Goal: Find contact information: Obtain details needed to contact an individual or organization

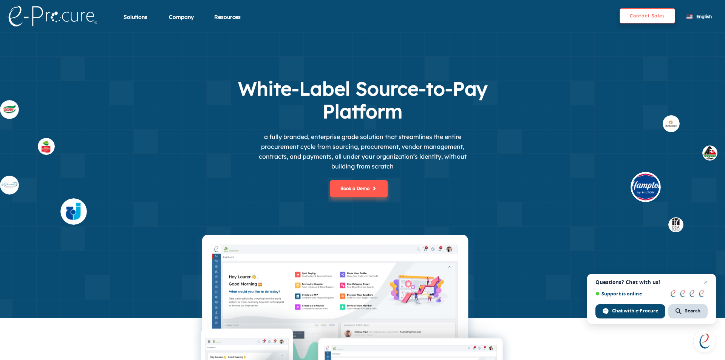
click at [633, 9] on button "Contact Sales" at bounding box center [648, 15] width 56 height 15
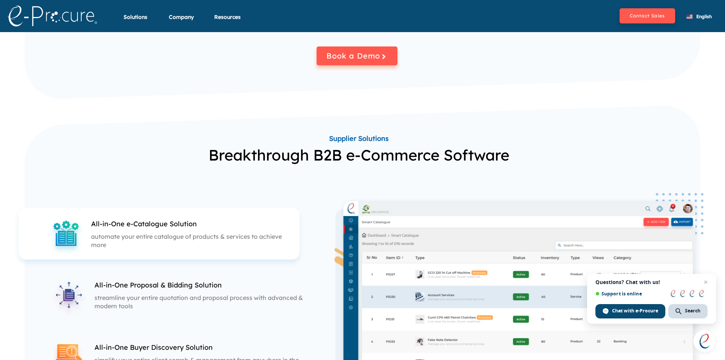
scroll to position [1122, 0]
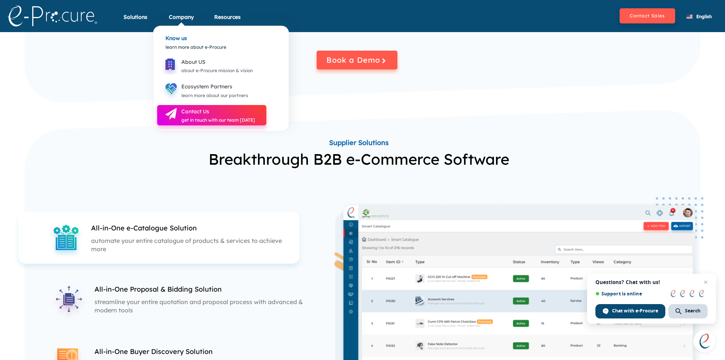
click at [196, 111] on div "Contact Us" at bounding box center [218, 111] width 74 height 9
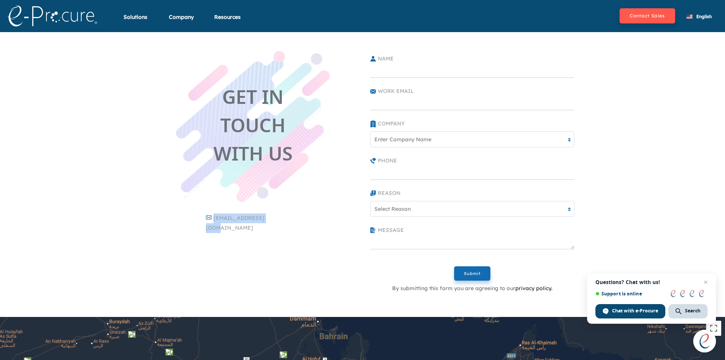
drag, startPoint x: 272, startPoint y: 215, endPoint x: 213, endPoint y: 220, distance: 58.8
click at [213, 220] on div "[EMAIL_ADDRESS][DOMAIN_NAME]" at bounding box center [253, 224] width 94 height 20
copy div "[EMAIL_ADDRESS][DOMAIN_NAME]"
